Goal: Information Seeking & Learning: Learn about a topic

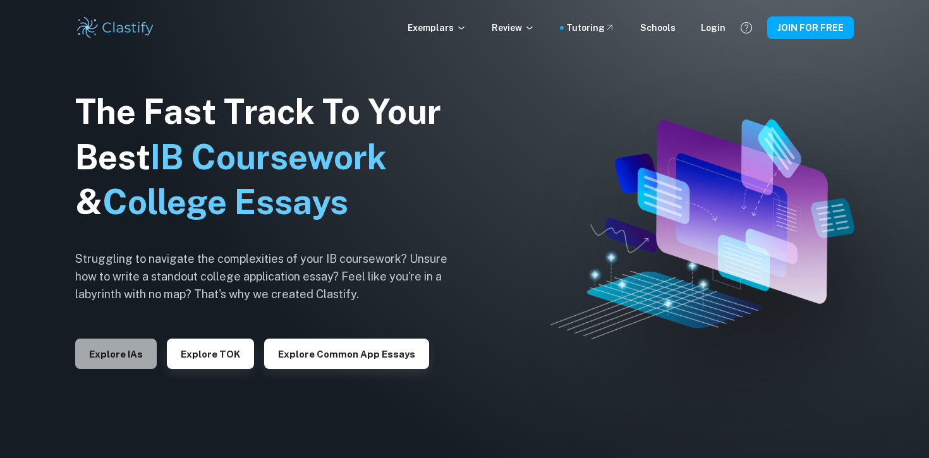
click at [120, 350] on button "Explore IAs" at bounding box center [116, 354] width 82 height 30
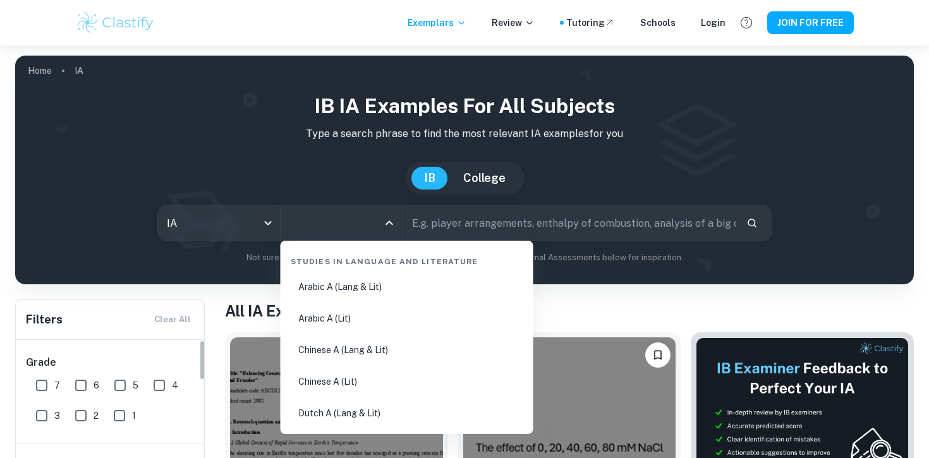
click at [325, 231] on input "All Subjects" at bounding box center [332, 223] width 92 height 24
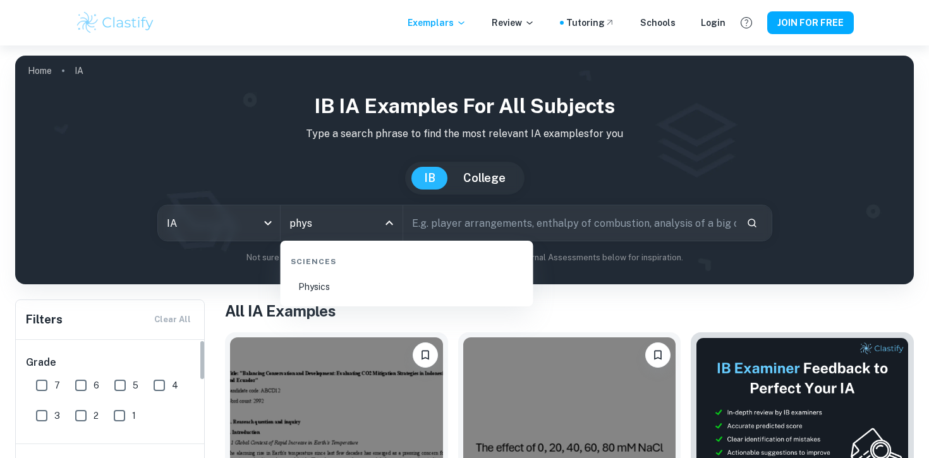
click at [381, 277] on li "Physics" at bounding box center [407, 286] width 243 height 29
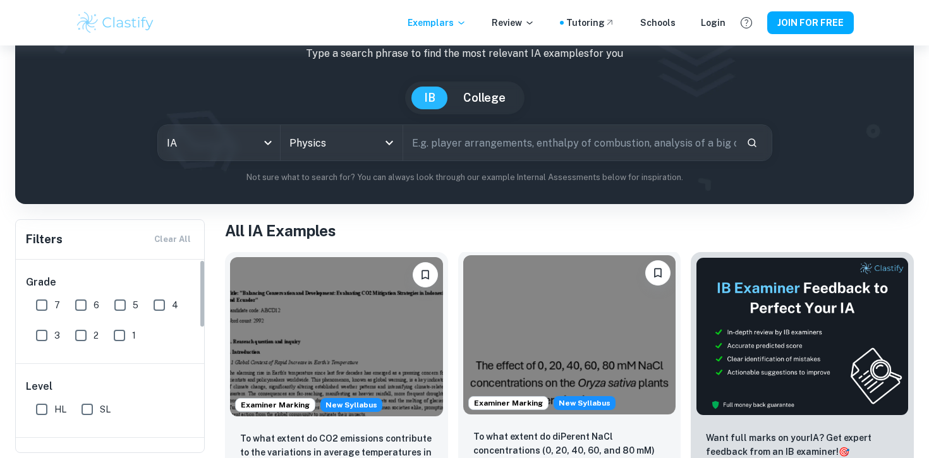
scroll to position [92, 0]
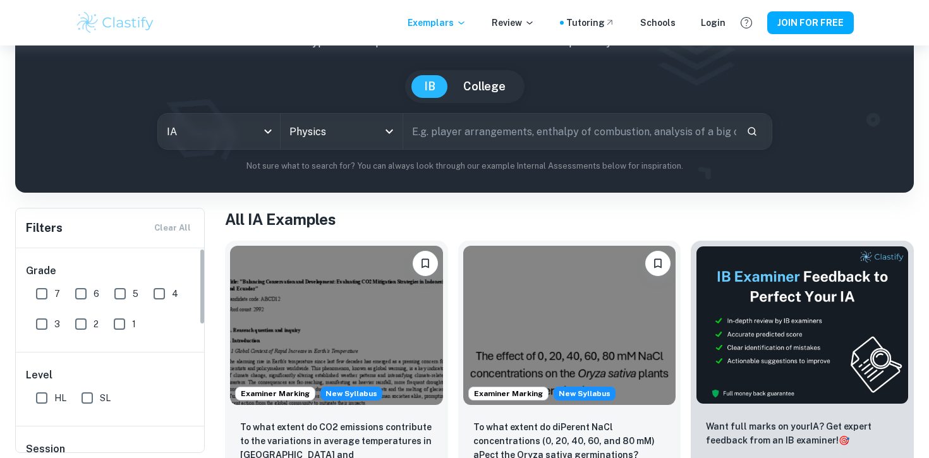
type input "Physics"
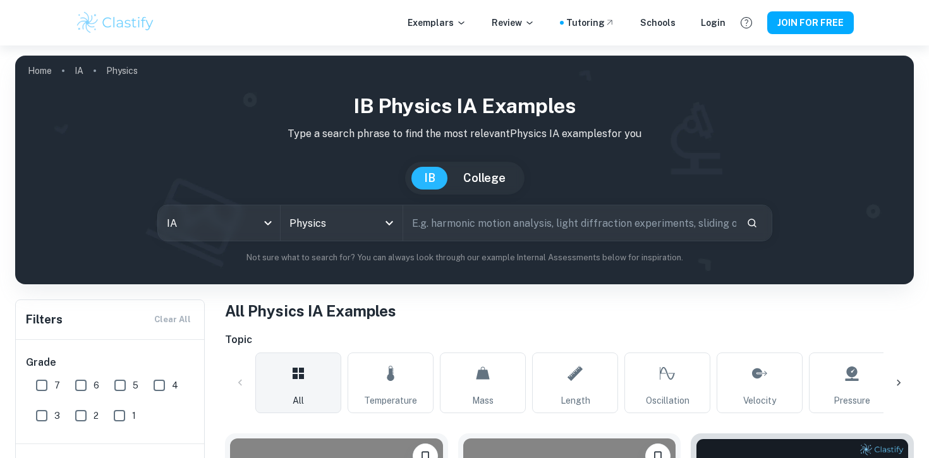
click at [458, 234] on input "text" at bounding box center [569, 222] width 333 height 35
type input "parachute"
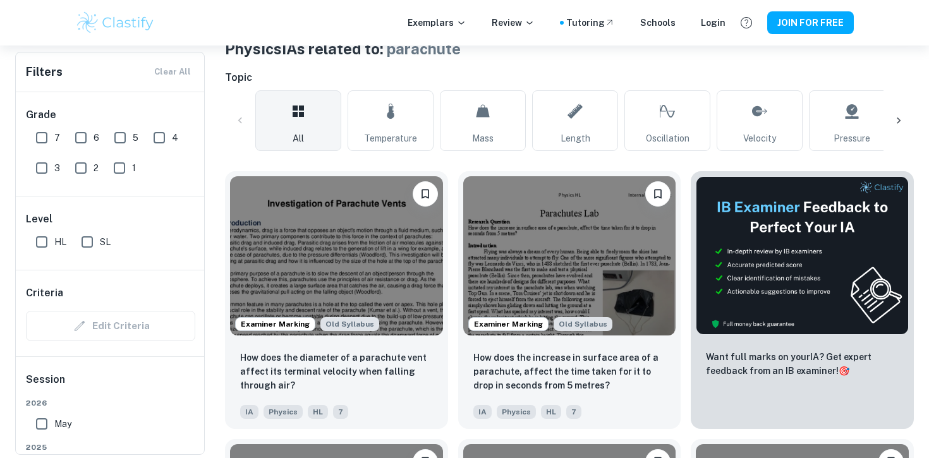
scroll to position [265, 0]
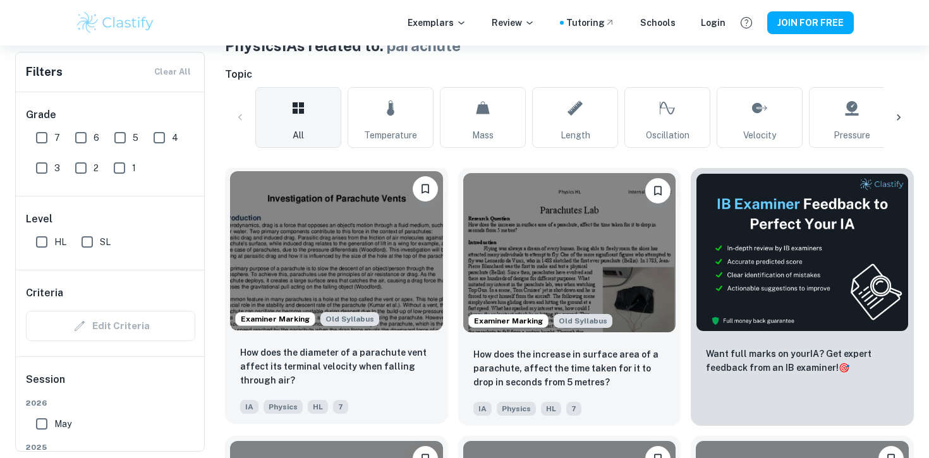
click at [399, 246] on img at bounding box center [336, 250] width 213 height 159
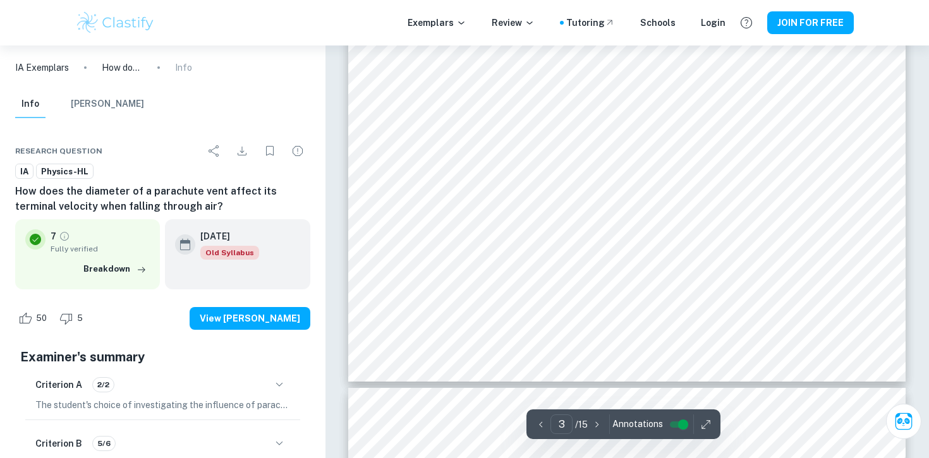
scroll to position [2230, 0]
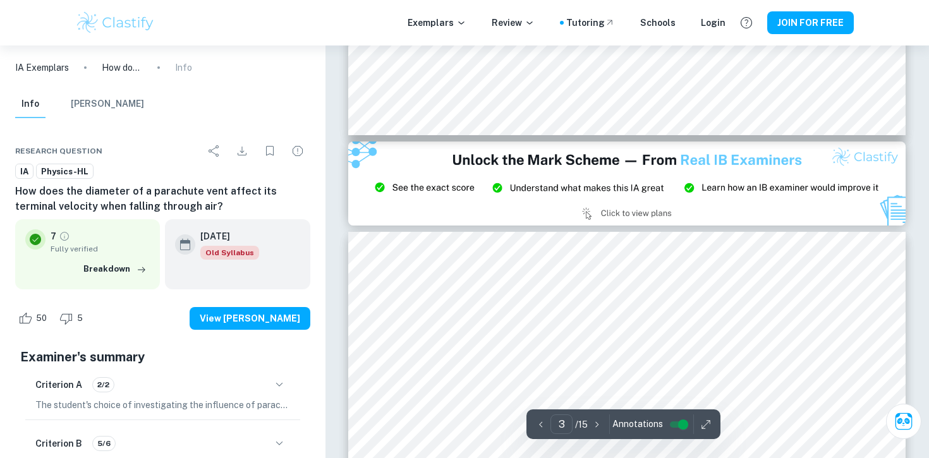
type input "2"
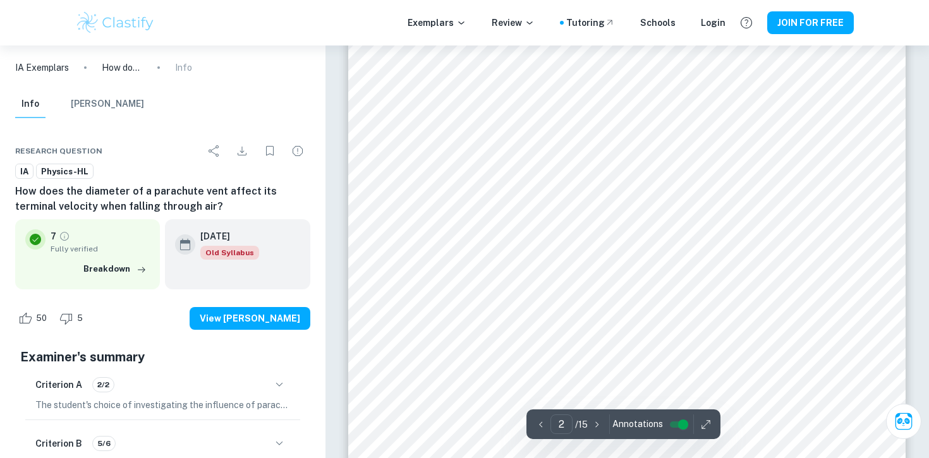
scroll to position [1215, 0]
